Goal: Ask a question: Seek information or help from site administrators or community

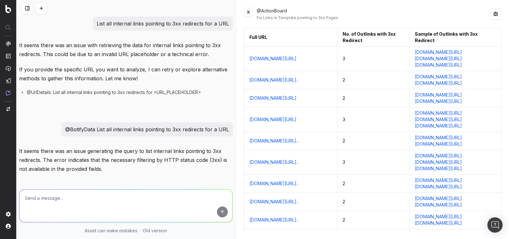
scroll to position [209, 0]
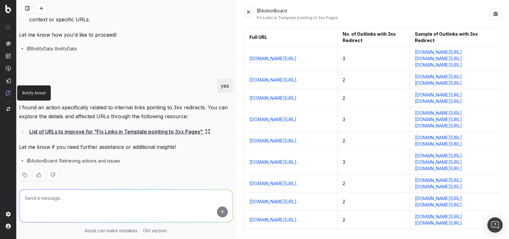
click at [8, 92] on img at bounding box center [8, 92] width 5 height 5
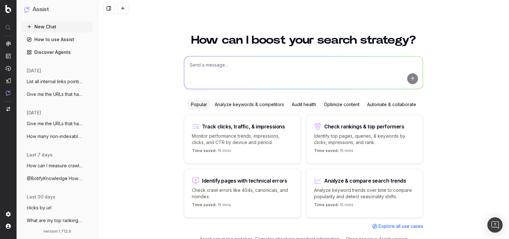
scroll to position [3, 0]
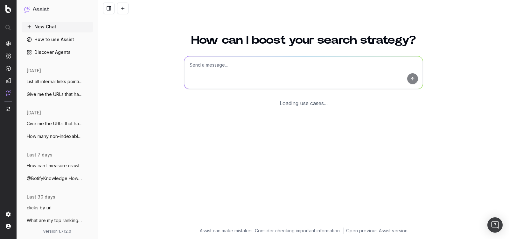
scroll to position [3, 0]
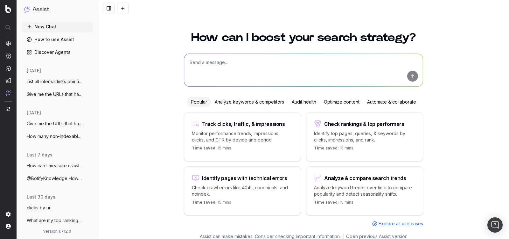
click at [197, 60] on textarea at bounding box center [303, 70] width 239 height 32
paste textarea "How can I measure crawl budget in Botify?"
type textarea "How can I measure crawl budget in Botify?"
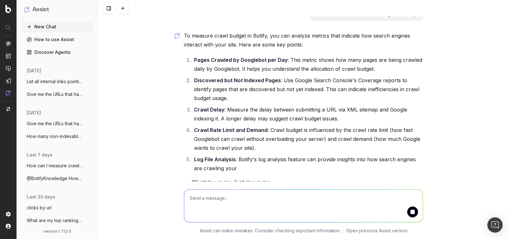
scroll to position [18, 0]
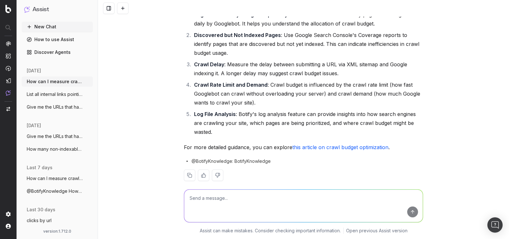
scroll to position [64, 0]
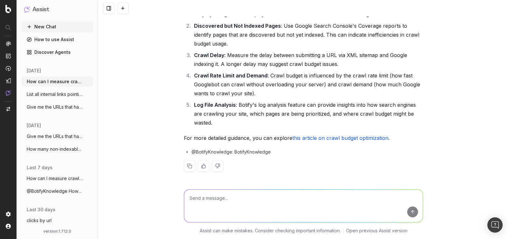
click at [315, 139] on link "this article on crawl budget optimization" at bounding box center [340, 138] width 96 height 6
click at [127, 11] on button at bounding box center [122, 8] width 11 height 11
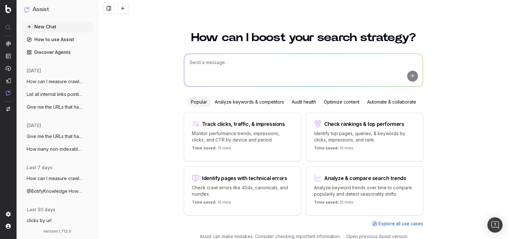
click at [195, 61] on textarea at bounding box center [303, 70] width 239 height 32
paste textarea "How can I schedule a crawl in Botify?"
type textarea "How can I schedule a crawl in Botify?"
click at [411, 76] on button "submit" at bounding box center [412, 76] width 11 height 11
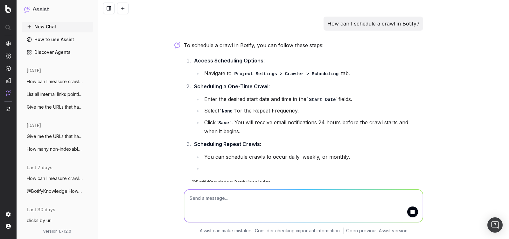
scroll to position [8, 0]
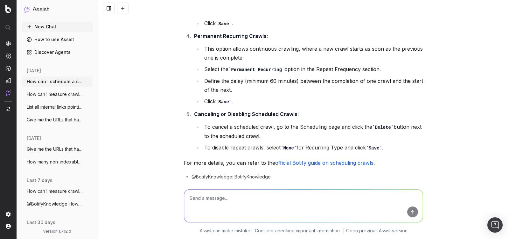
scroll to position [191, 0]
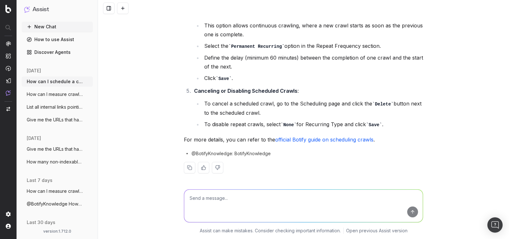
click at [309, 138] on link "official Botify guide on scheduling crawls" at bounding box center [324, 139] width 98 height 6
click at [123, 7] on button at bounding box center [122, 8] width 11 height 11
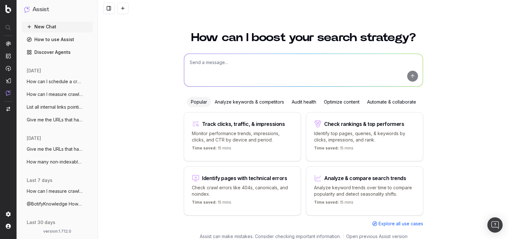
click at [200, 74] on textarea at bounding box center [303, 70] width 239 height 32
paste textarea "How do I export my log analyzer data from Botify?"
type textarea "How do I export my log analyzer data from Botify?"
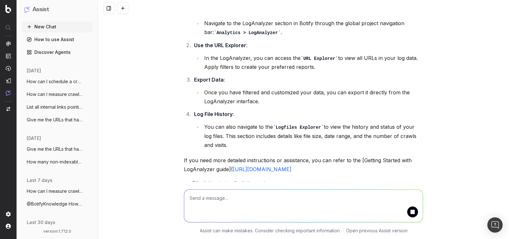
scroll to position [59, 0]
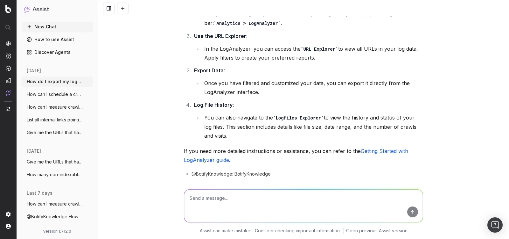
click at [367, 151] on link "Getting Started with LogAnalyzer guide" at bounding box center [297, 155] width 226 height 15
click at [129, 10] on div at bounding box center [303, 8] width 411 height 17
click at [125, 10] on button at bounding box center [122, 8] width 11 height 11
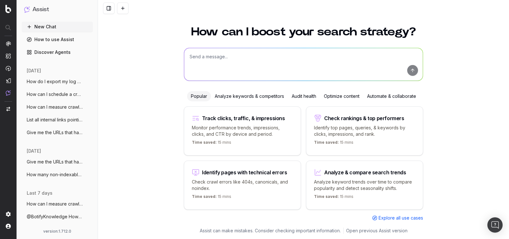
scroll to position [3, 0]
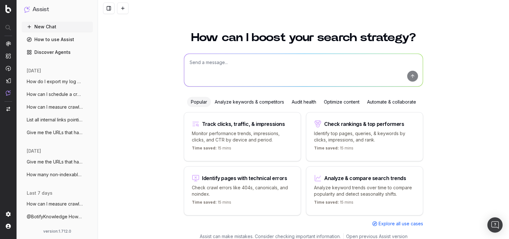
click at [203, 65] on textarea at bounding box center [303, 70] width 239 height 32
paste textarea "How can I find my crawl start URL in Botify?"
type textarea "How can I find my crawl start URL in Botify?"
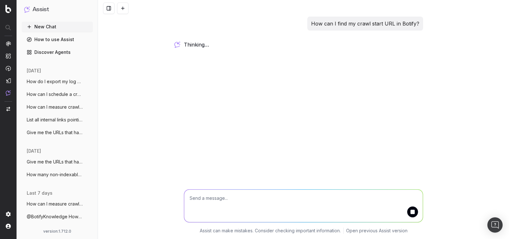
scroll to position [0, 0]
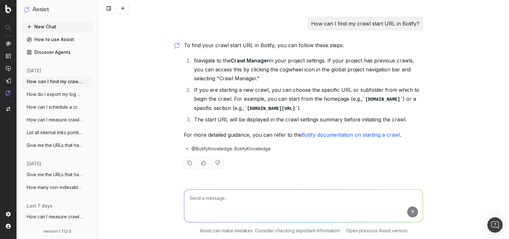
click at [316, 134] on link "Botify documentation on starting a crawl" at bounding box center [351, 134] width 98 height 6
click at [122, 10] on button at bounding box center [122, 8] width 11 height 11
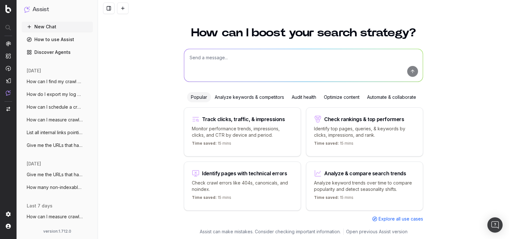
click at [217, 61] on textarea at bounding box center [303, 65] width 239 height 32
paste textarea "how to set up canonical tag alert"
type textarea "how to set up canonical tag alert"
click at [413, 71] on button "submit" at bounding box center [412, 71] width 11 height 11
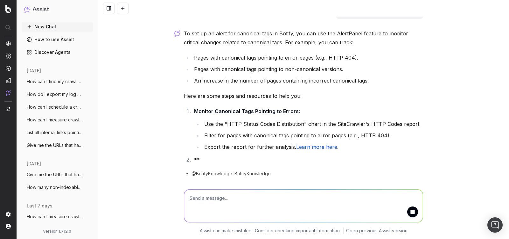
scroll to position [17, 0]
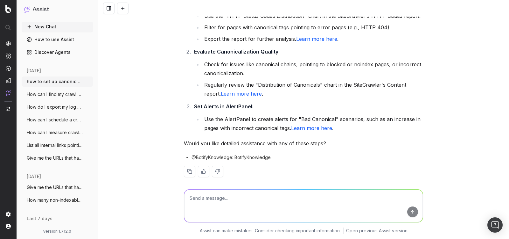
scroll to position [125, 0]
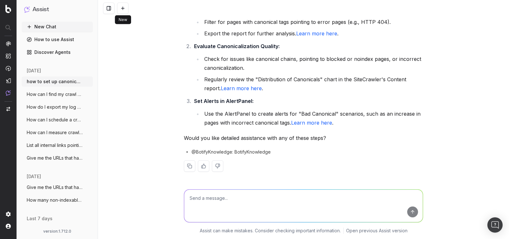
click at [123, 10] on button at bounding box center [122, 8] width 11 height 11
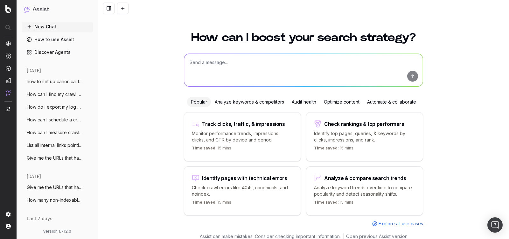
click at [208, 68] on textarea at bounding box center [303, 70] width 239 height 32
paste textarea "how to set up alert for canonical tag discrepancies?"
type textarea "how to set up alert for canonical tag discrepancies?"
click at [414, 76] on button "submit" at bounding box center [412, 76] width 11 height 11
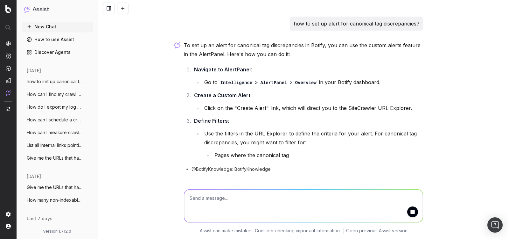
scroll to position [7, 0]
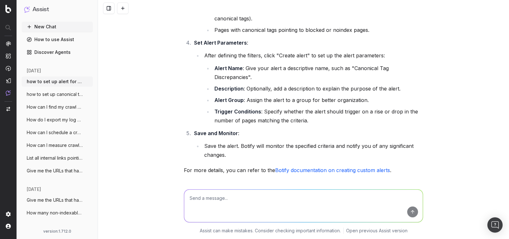
scroll to position [189, 0]
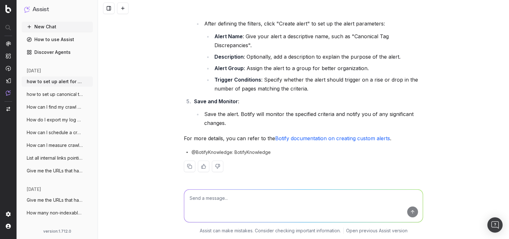
click at [337, 135] on link "Botify documentation on creating custom alerts" at bounding box center [332, 138] width 115 height 6
click at [125, 11] on button at bounding box center [122, 8] width 11 height 11
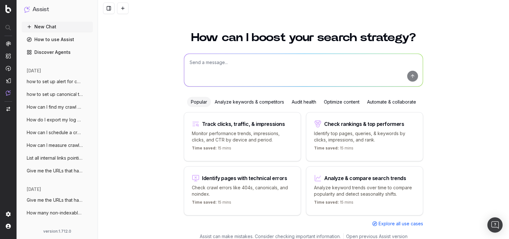
click at [243, 63] on textarea at bounding box center [303, 70] width 239 height 32
paste textarea "Brings me to the report in Botify"
type textarea "Brings me to the report in Botify"
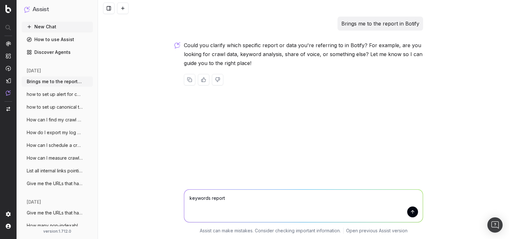
type textarea "keywords report"
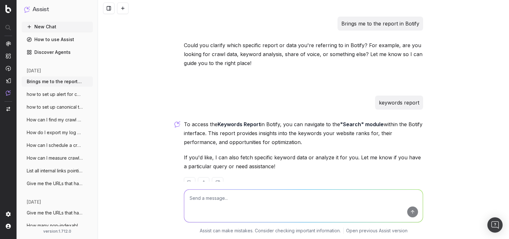
scroll to position [17, 0]
